Goal: Find specific page/section: Find specific page/section

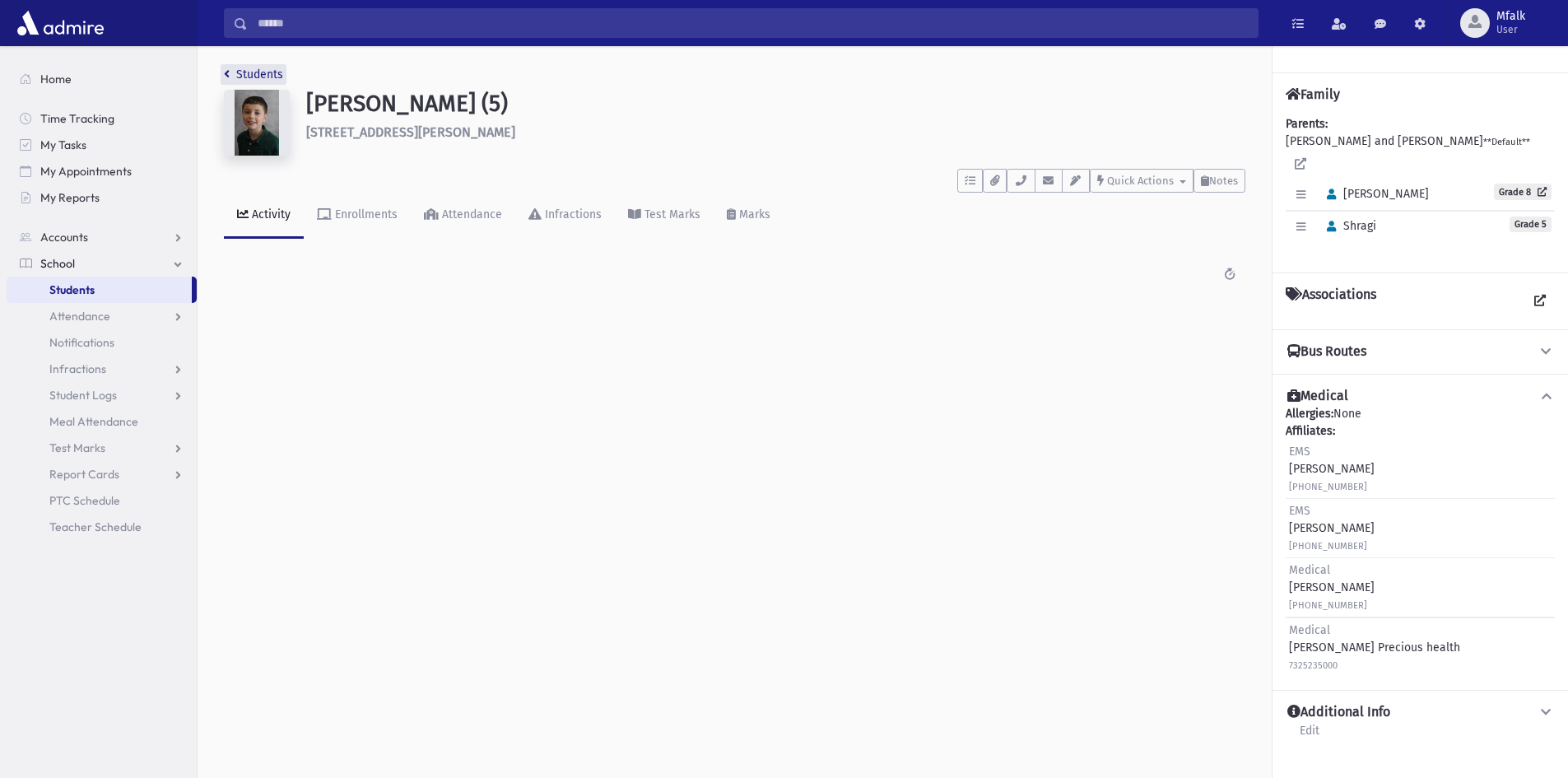
click at [229, 75] on link "Students" at bounding box center [253, 75] width 60 height 14
click at [86, 294] on span "Students" at bounding box center [72, 290] width 45 height 15
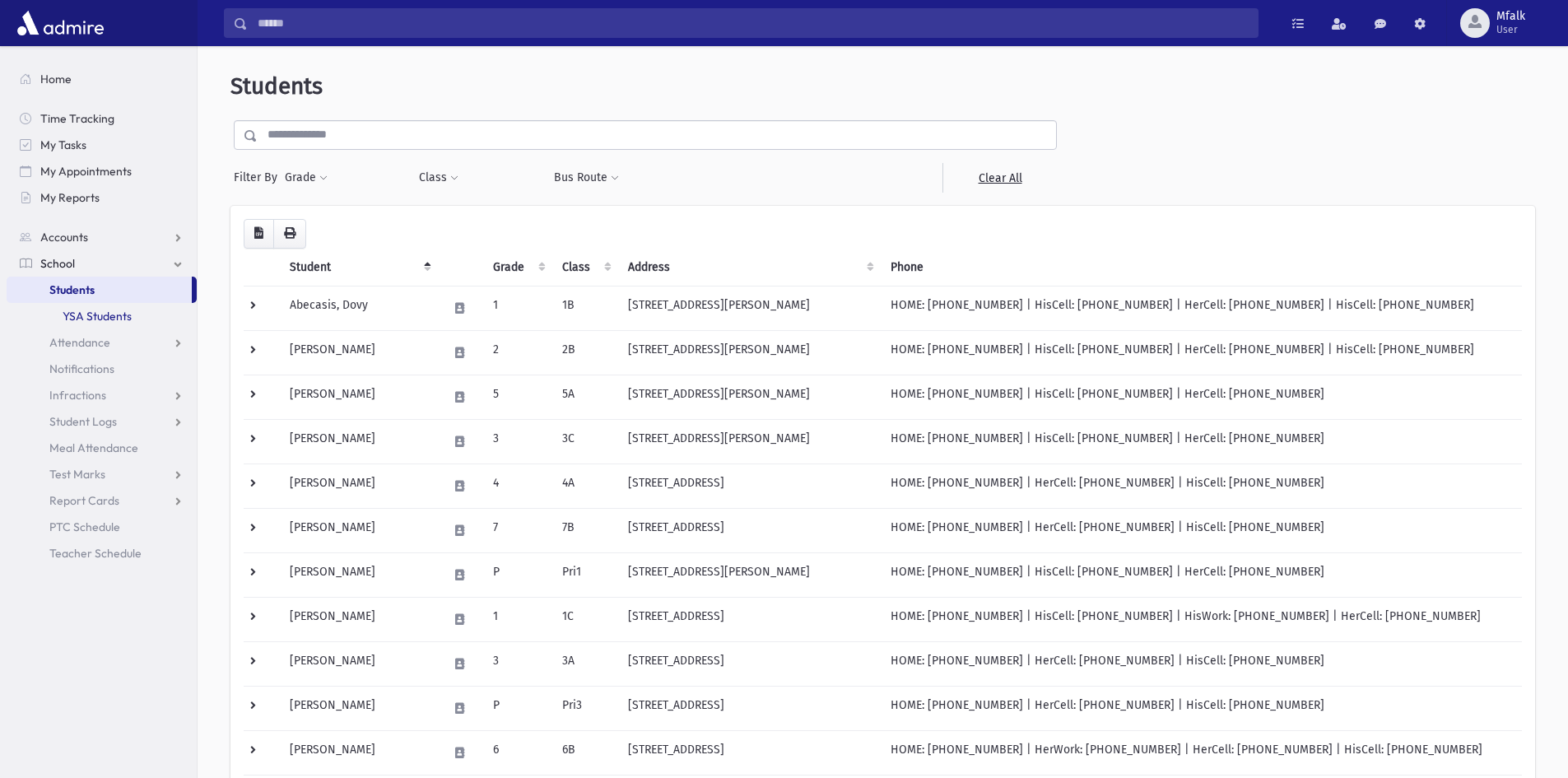
click at [106, 318] on link "YSA Students" at bounding box center [101, 317] width 190 height 27
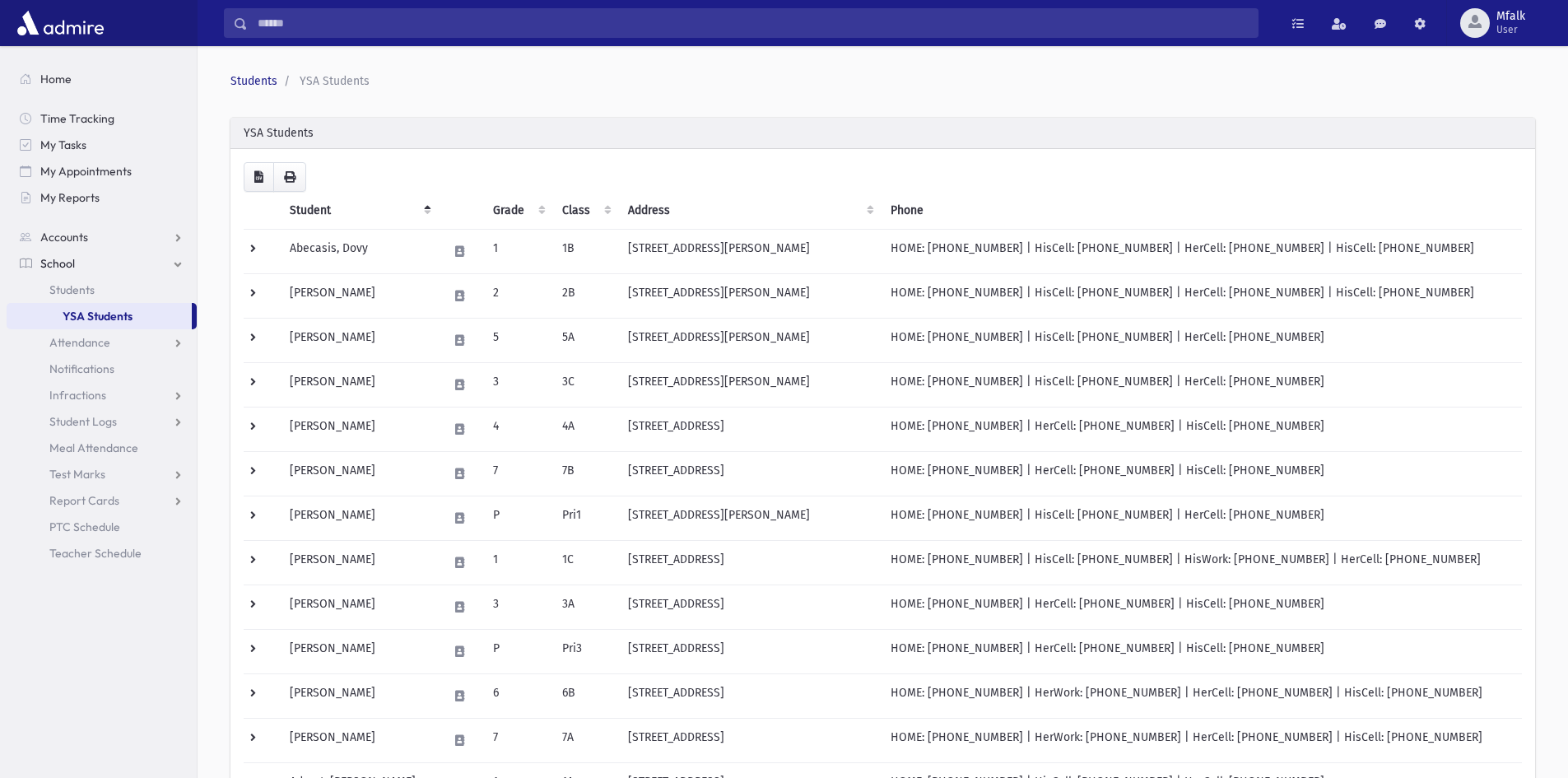
click at [106, 318] on link "YSA Students" at bounding box center [99, 317] width 185 height 27
click at [55, 292] on span "Students" at bounding box center [72, 290] width 45 height 15
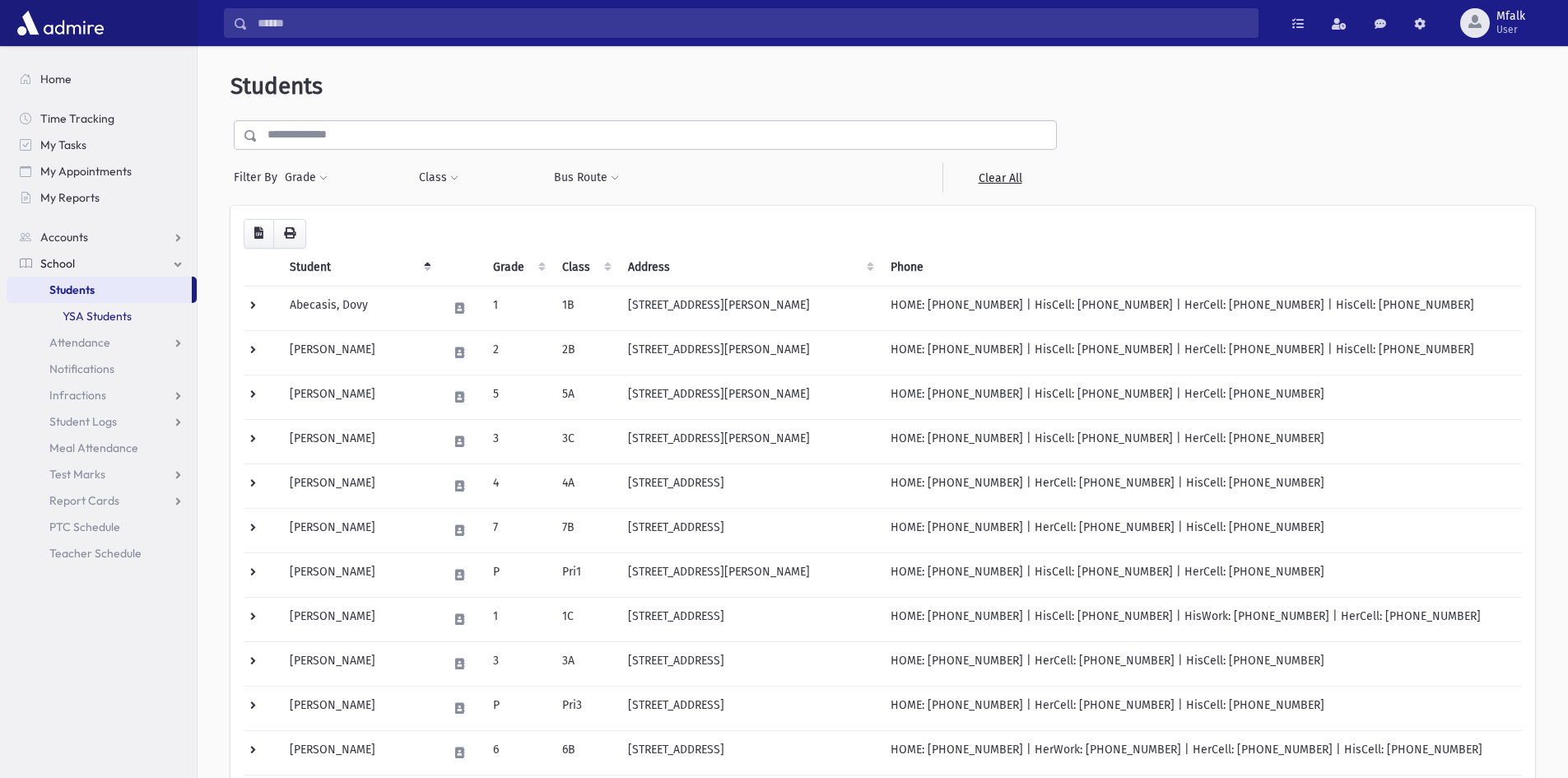
click at [78, 320] on link "YSA Students" at bounding box center [101, 317] width 190 height 27
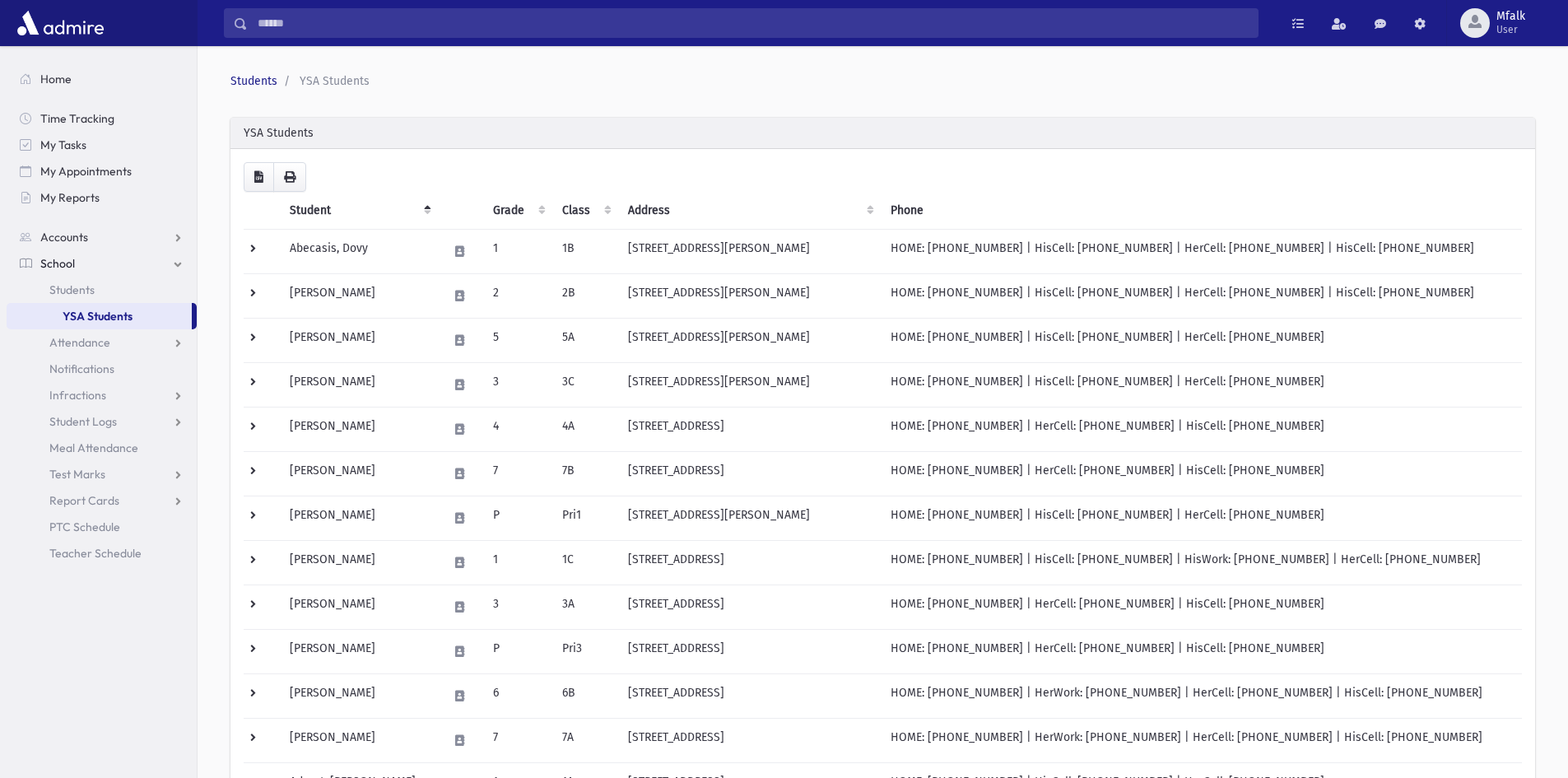
click at [181, 266] on link "School" at bounding box center [101, 264] width 190 height 27
click at [72, 261] on span "School" at bounding box center [57, 263] width 35 height 15
click at [107, 316] on link "YSA Students" at bounding box center [99, 317] width 185 height 27
click at [78, 286] on span "Students" at bounding box center [72, 290] width 45 height 15
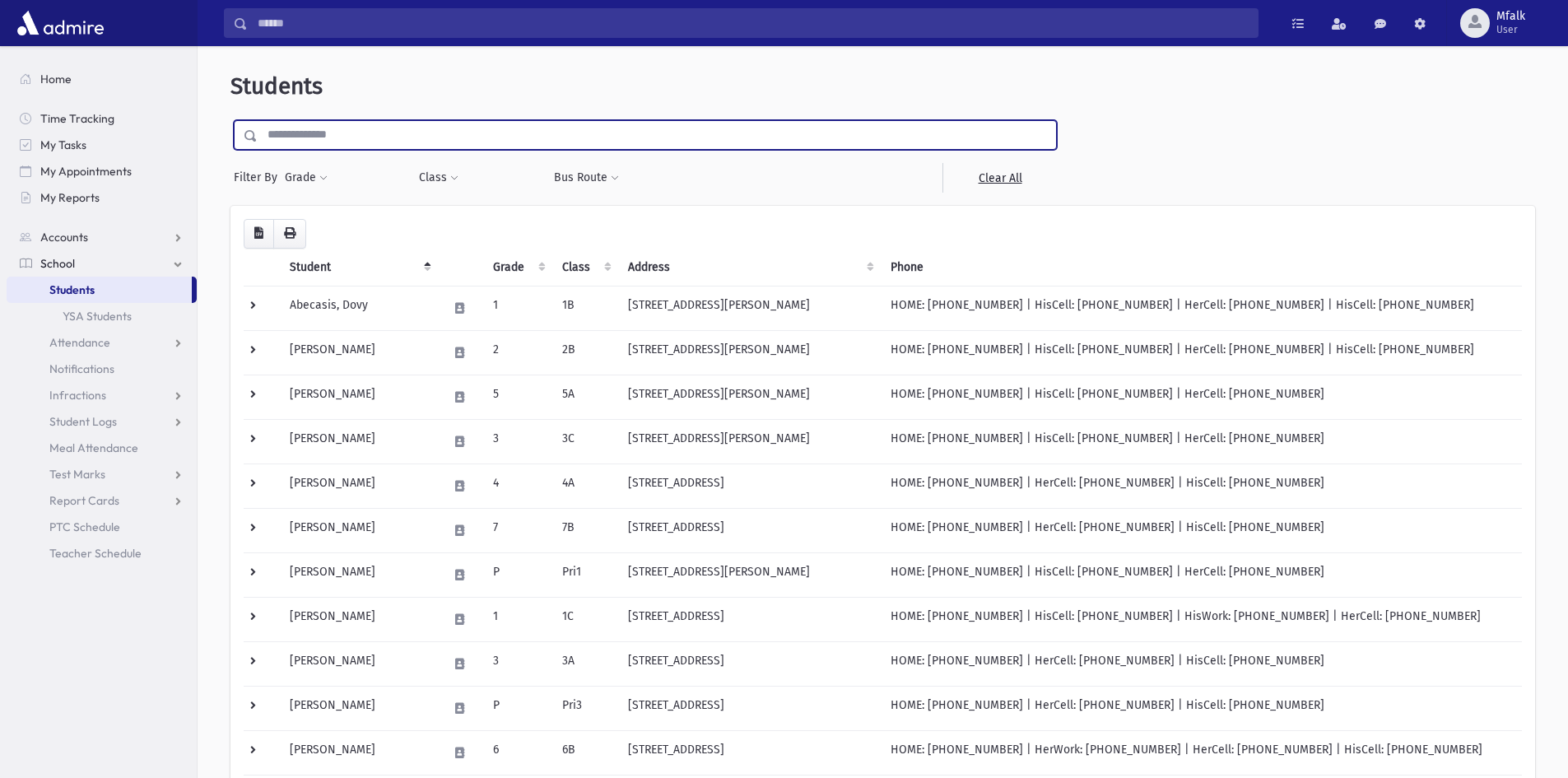
click at [285, 136] on input "text" at bounding box center [657, 134] width 798 height 29
type input "****"
click at [230, 120] on input "submit" at bounding box center [253, 131] width 46 height 22
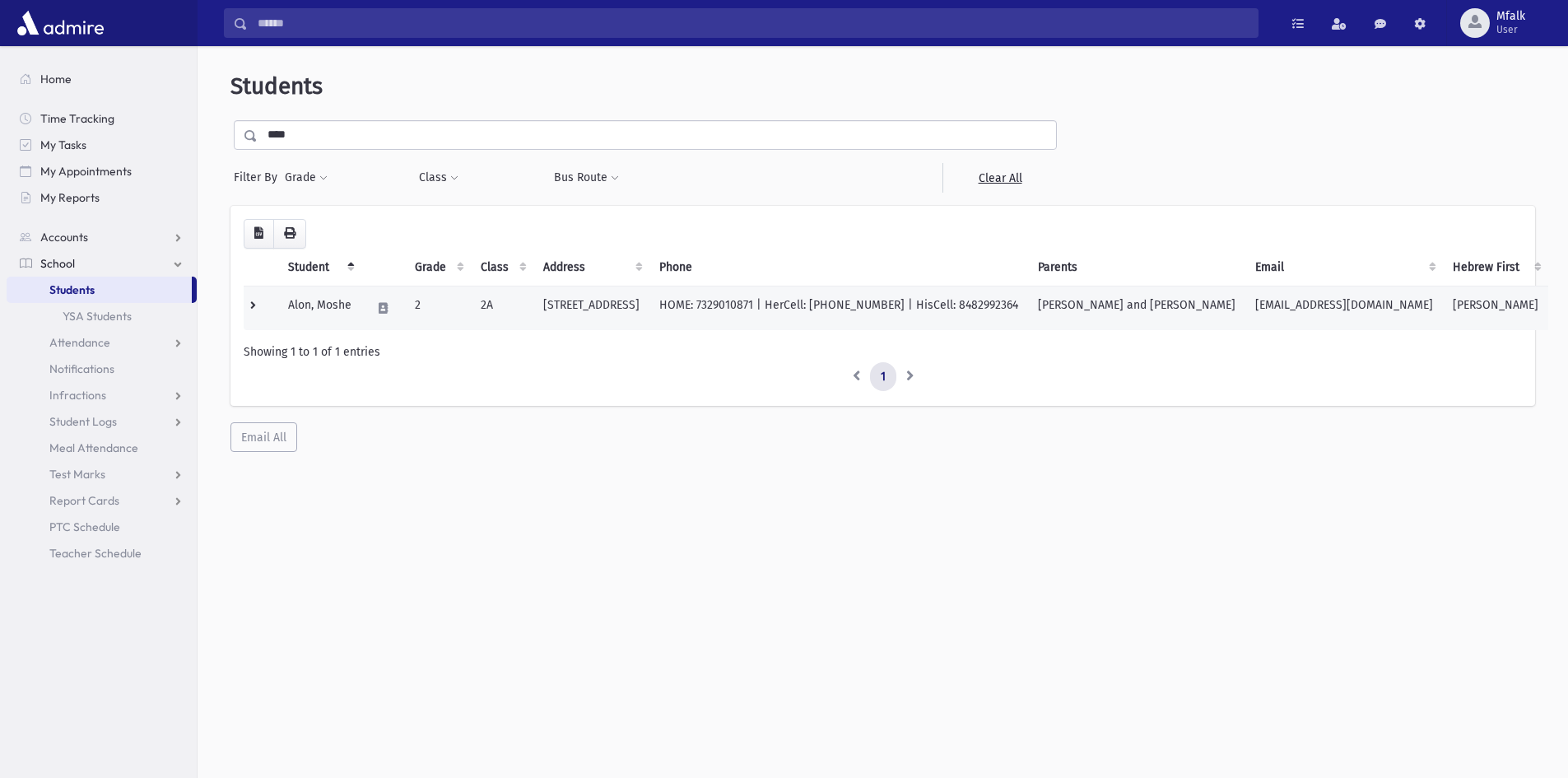
click at [650, 305] on td "12 Capital Ln Lakewood, NJ 08701" at bounding box center [591, 308] width 116 height 44
